Goal: Task Accomplishment & Management: Complete application form

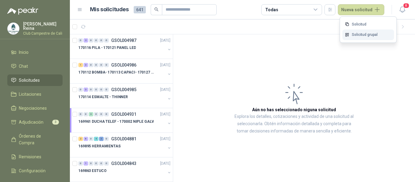
click at [361, 35] on link "Solicitud grupal" at bounding box center [369, 34] width 52 height 11
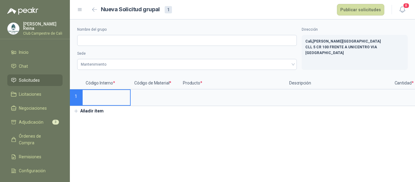
click at [109, 97] on input at bounding box center [106, 96] width 47 height 12
click at [108, 98] on input at bounding box center [106, 96] width 47 height 12
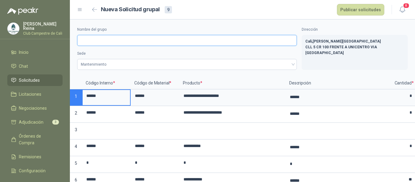
drag, startPoint x: 84, startPoint y: 42, endPoint x: 90, endPoint y: 44, distance: 6.8
click at [84, 42] on input "Nombre del grupo" at bounding box center [187, 40] width 220 height 11
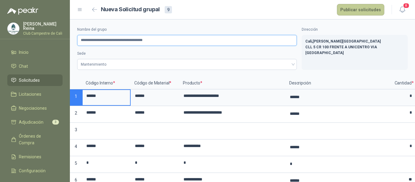
type input "**********"
click at [350, 7] on button "Publicar solicitudes" at bounding box center [360, 10] width 47 height 12
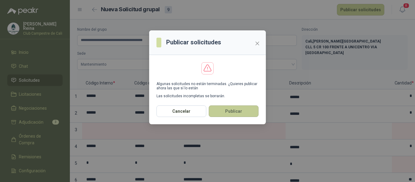
click at [246, 109] on button "Publicar" at bounding box center [234, 111] width 50 height 12
